Goal: Task Accomplishment & Management: Manage account settings

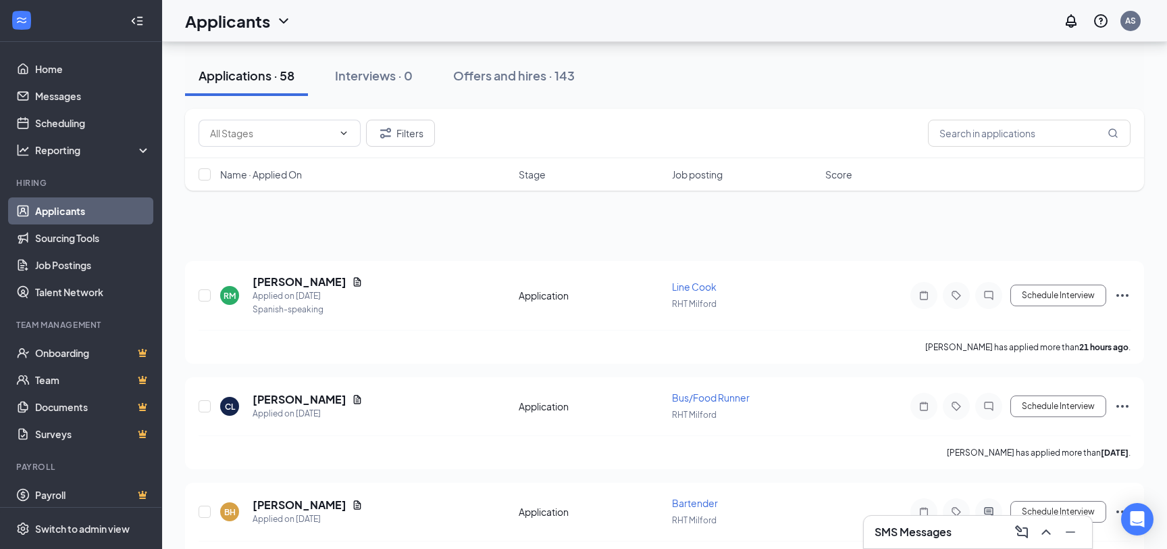
scroll to position [2773, 0]
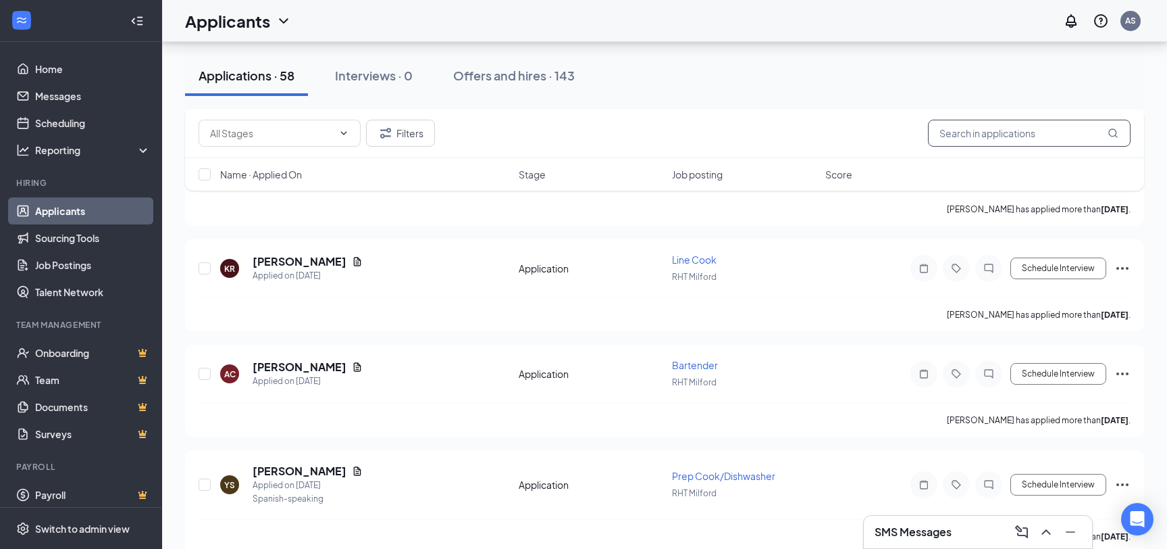
click at [989, 135] on input "text" at bounding box center [1029, 133] width 203 height 27
type input "petra"
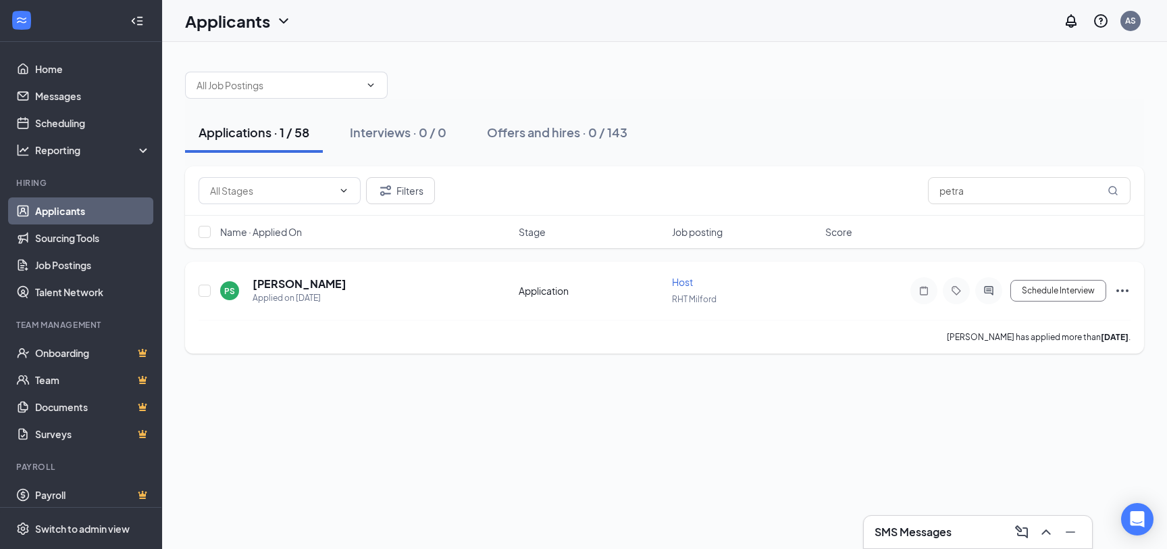
click at [794, 286] on div "Host" at bounding box center [744, 282] width 145 height 14
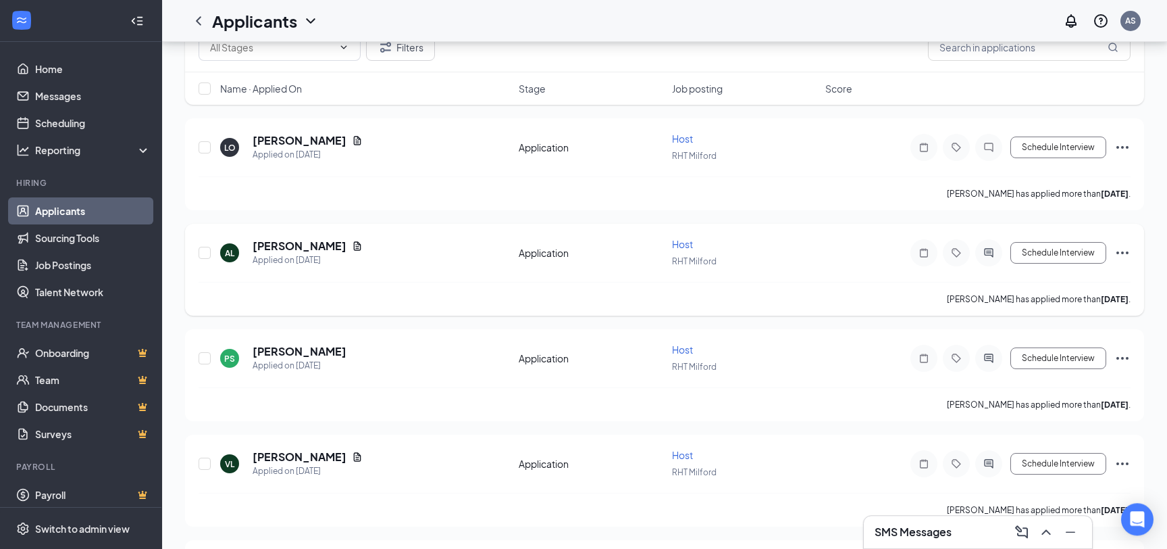
scroll to position [292, 0]
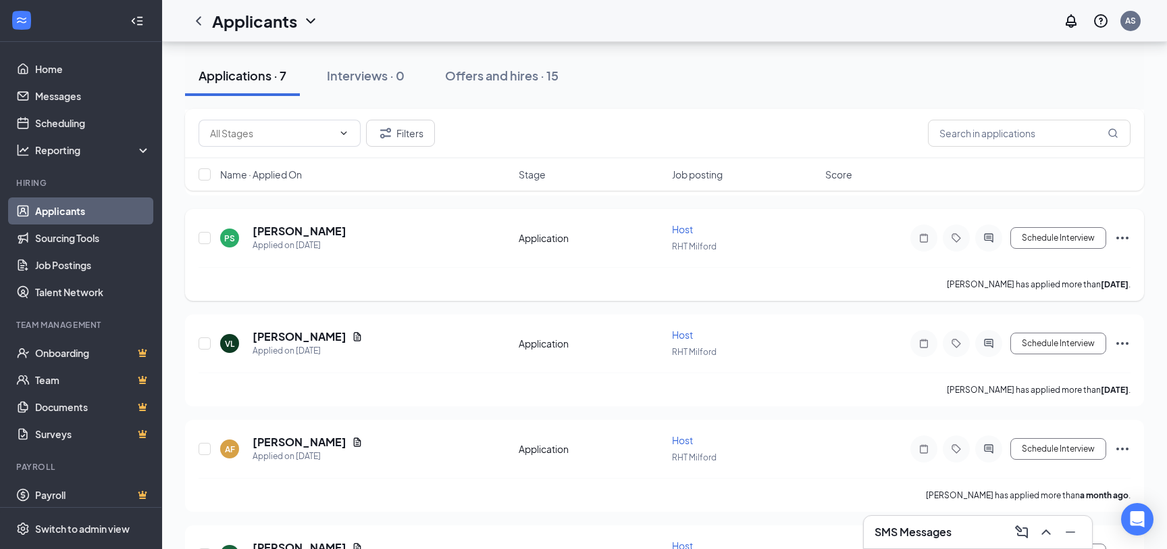
click at [823, 249] on div "PS Petra Samrout Applied on Aug 26 Application Host RHT Milford Schedule Interv…" at bounding box center [665, 244] width 932 height 45
click at [305, 231] on h5 "[PERSON_NAME]" at bounding box center [300, 231] width 94 height 15
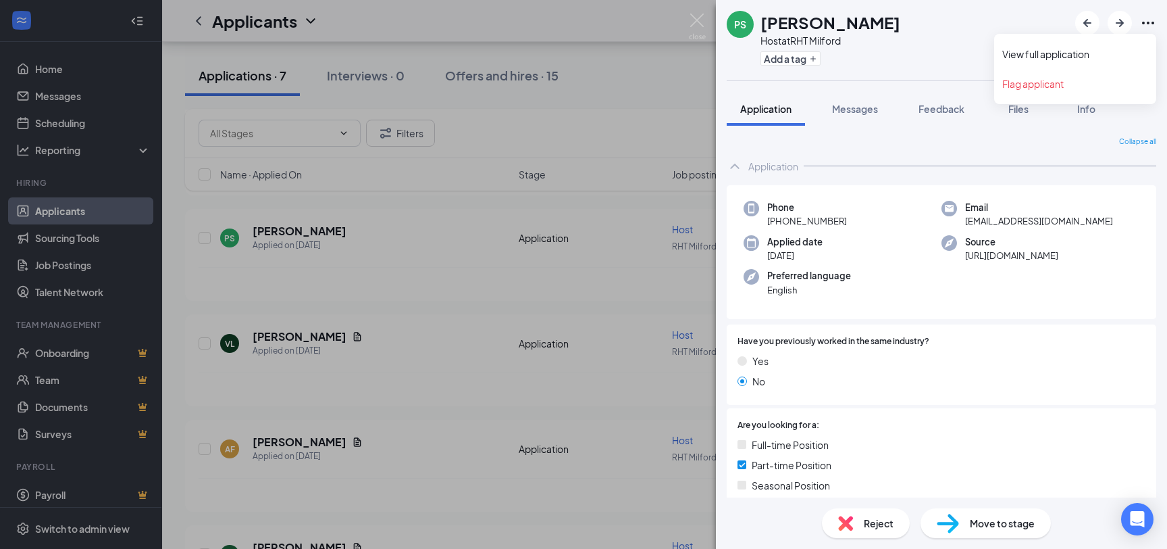
click at [1150, 20] on icon "Ellipses" at bounding box center [1148, 23] width 16 height 16
click at [1082, 52] on link "View full application" at bounding box center [1076, 54] width 146 height 14
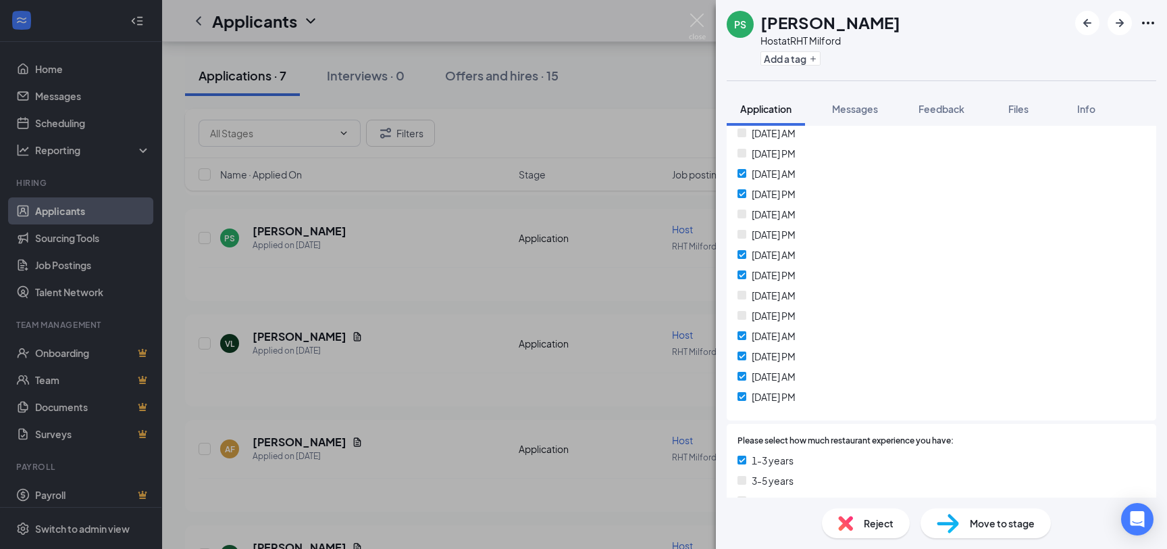
scroll to position [347, 0]
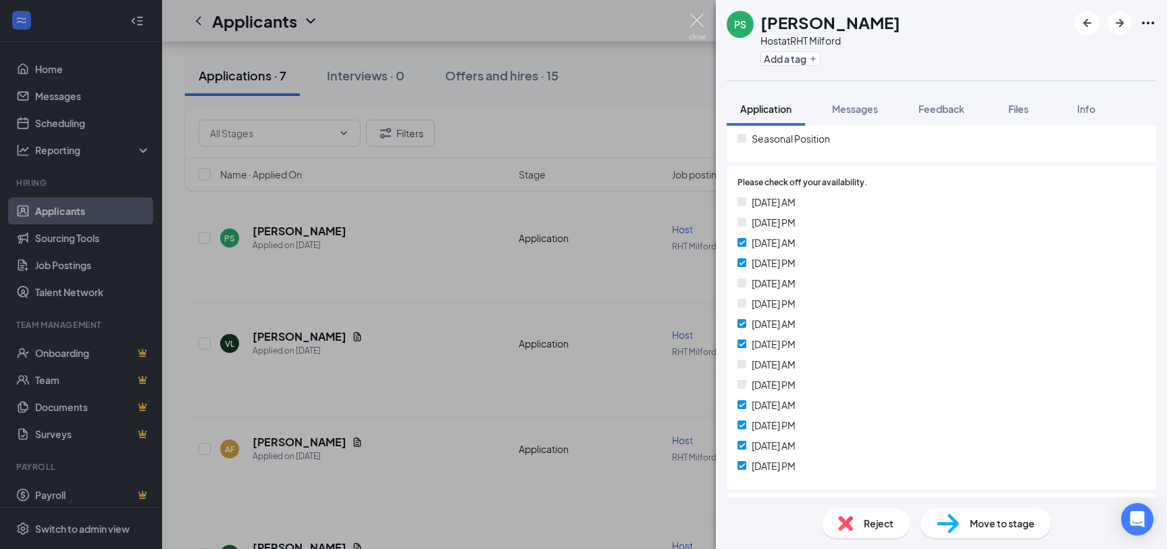
click at [694, 25] on img at bounding box center [697, 27] width 17 height 26
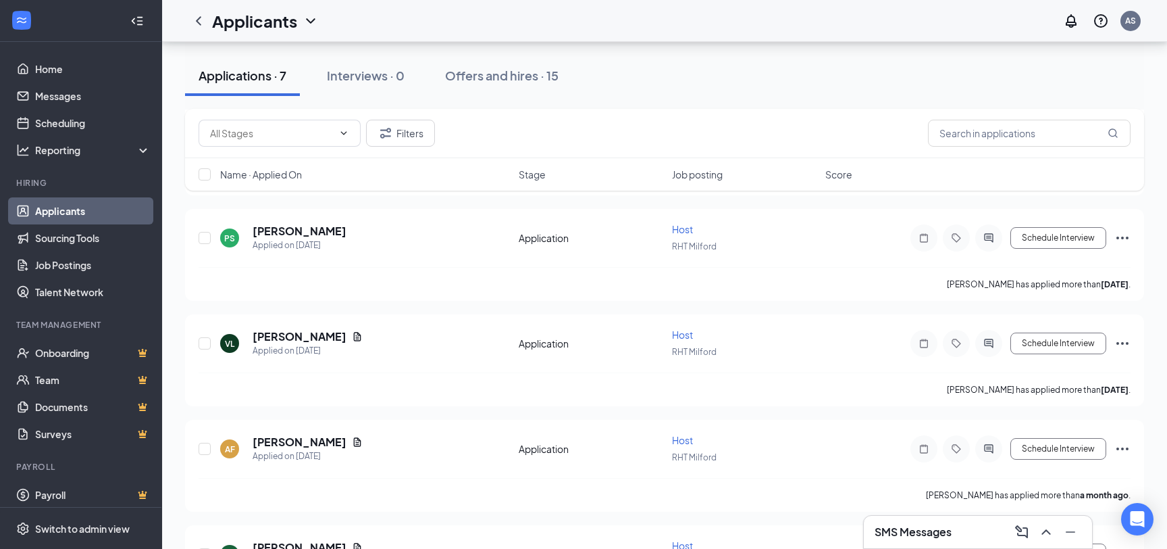
click at [633, 29] on div "Applicants AS" at bounding box center [664, 21] width 1005 height 42
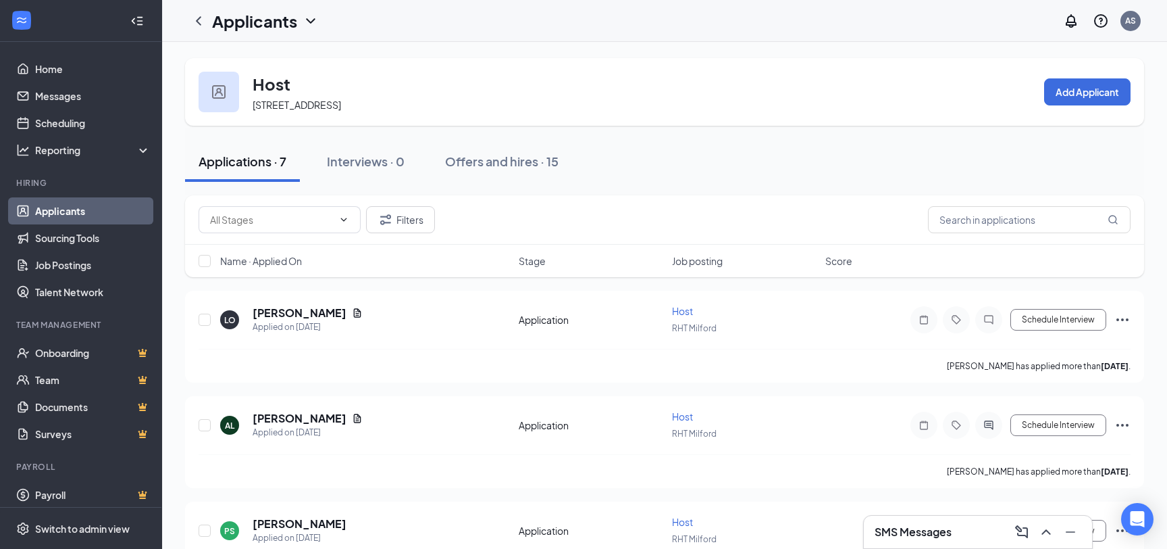
click at [49, 208] on link "Applicants" at bounding box center [93, 210] width 116 height 27
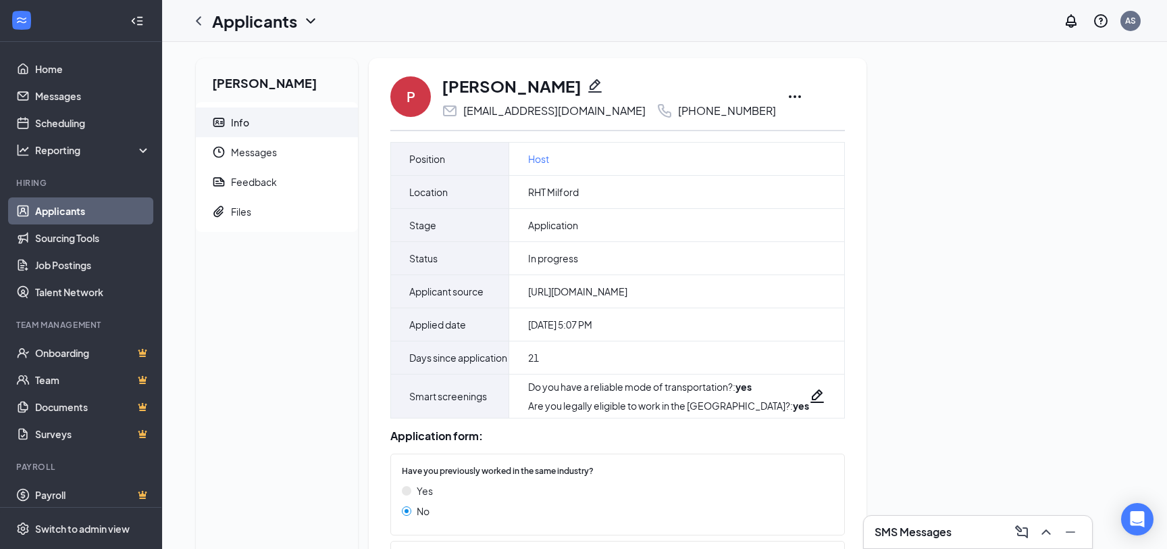
click at [139, 24] on icon "Collapse" at bounding box center [139, 20] width 5 height 9
